Goal: Transaction & Acquisition: Purchase product/service

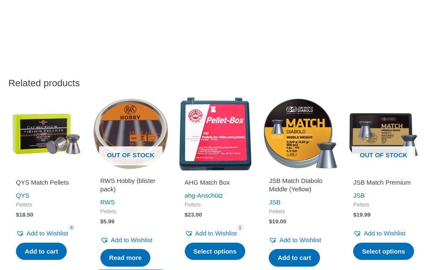
scroll to position [914, 0]
click at [228, 149] on img at bounding box center [215, 134] width 76 height 76
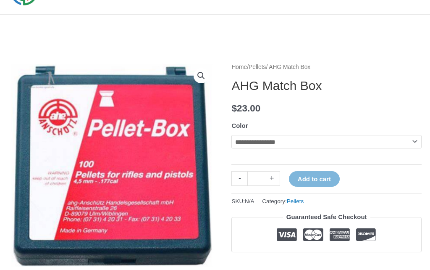
scroll to position [58, 0]
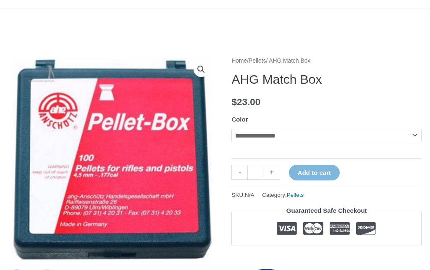
click at [204, 112] on img at bounding box center [111, 159] width 207 height 207
click at [241, 224] on ul at bounding box center [326, 230] width 173 height 16
click at [355, 142] on select "**********" at bounding box center [326, 135] width 190 height 13
click at [124, 172] on img at bounding box center [111, 158] width 207 height 207
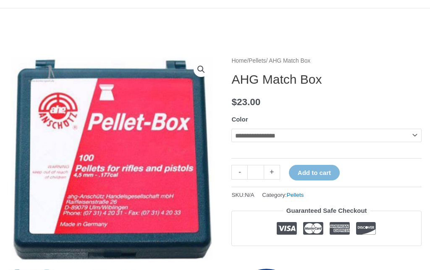
click at [206, 70] on link "View full-screen image gallery" at bounding box center [201, 69] width 15 height 15
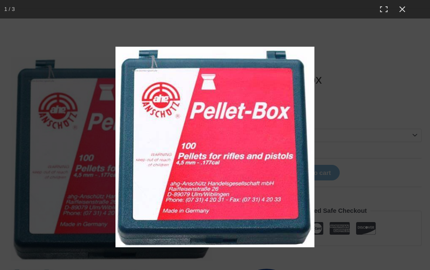
click at [268, 192] on img at bounding box center [214, 147] width 199 height 200
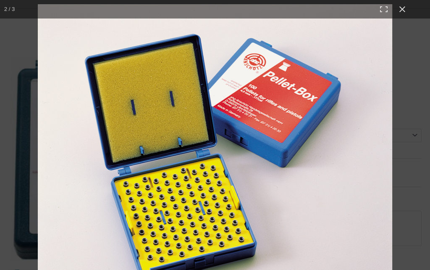
click at [404, 11] on button "Close (Esc)" at bounding box center [402, 9] width 18 height 18
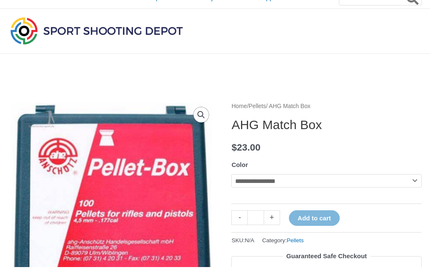
scroll to position [0, 0]
